Goal: Go to known website: Go to known website

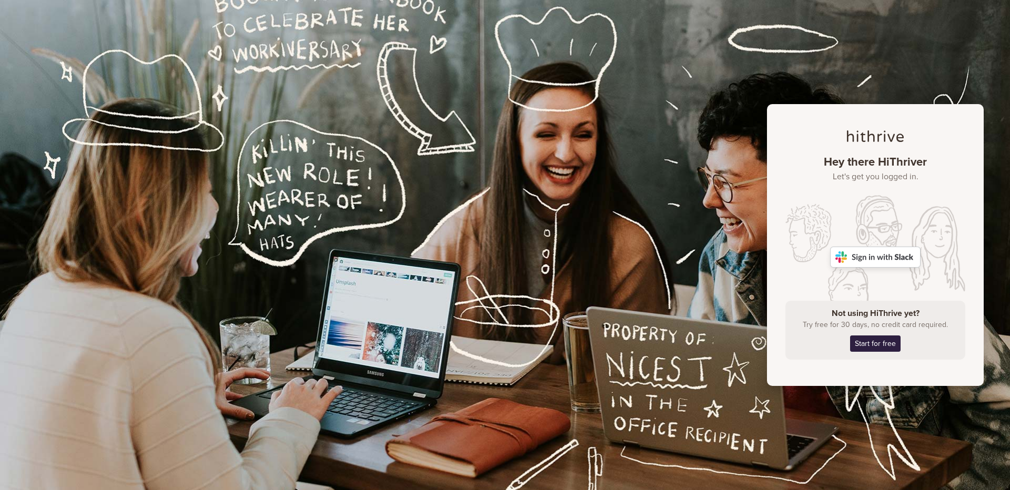
click at [898, 257] on img at bounding box center [875, 257] width 90 height 21
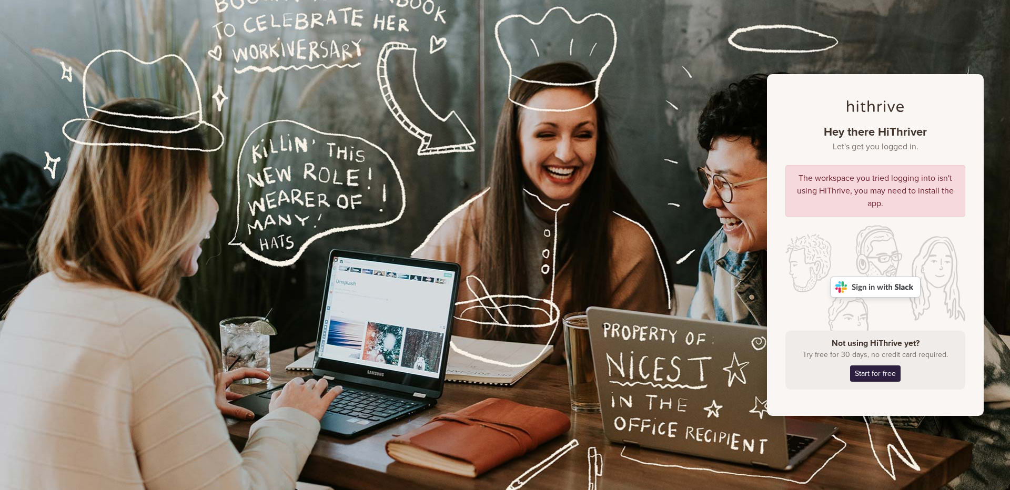
click at [871, 288] on img at bounding box center [875, 287] width 90 height 21
